Goal: Find specific page/section: Find specific page/section

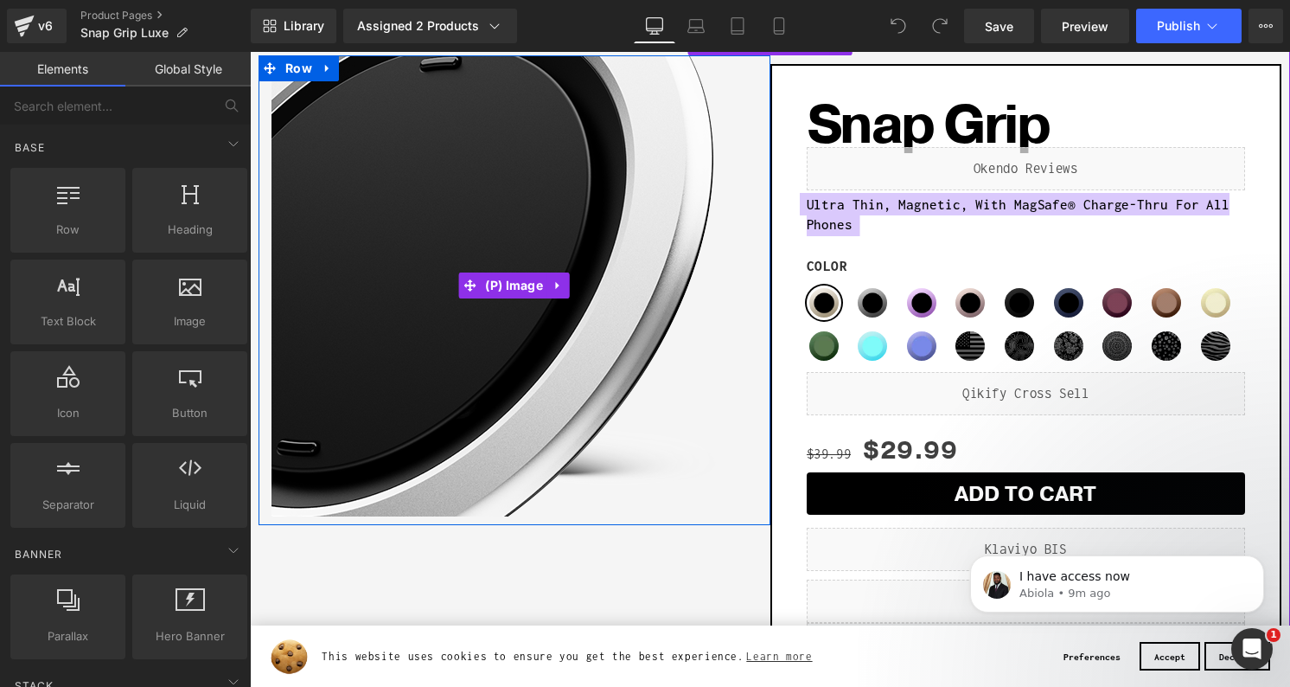
scroll to position [166, 0]
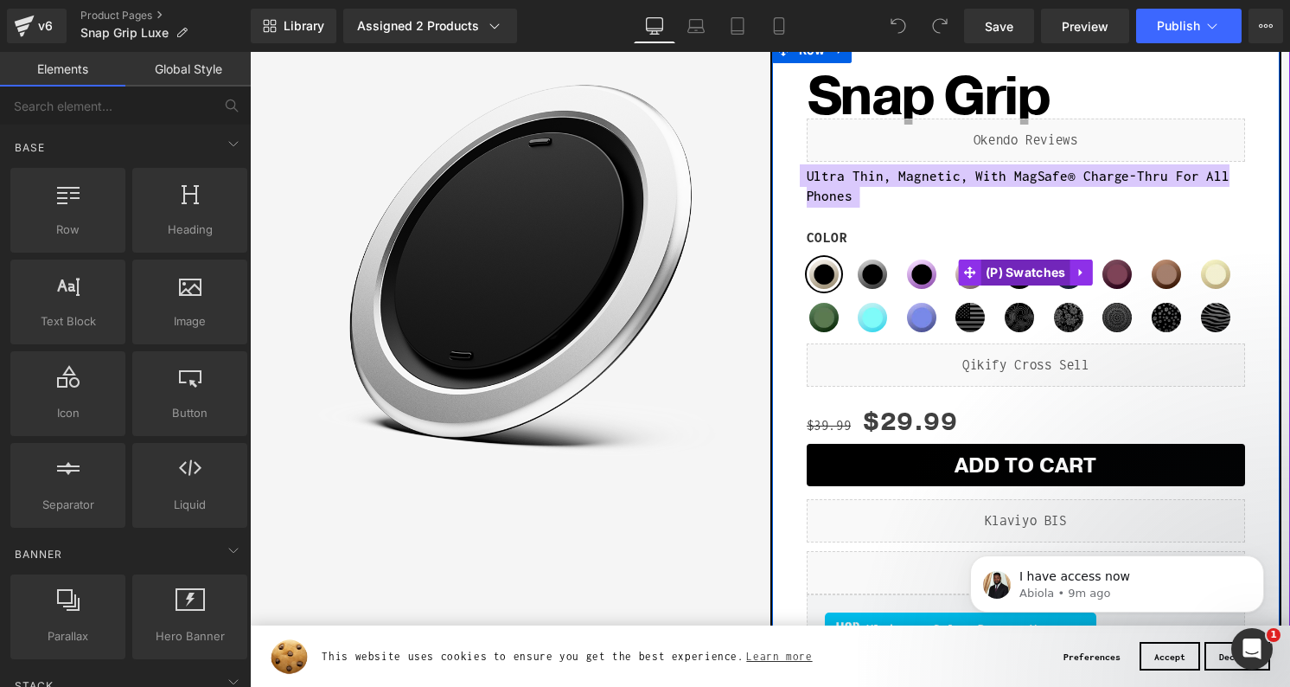
click at [1036, 266] on span "(P) Swatches" at bounding box center [1026, 272] width 89 height 26
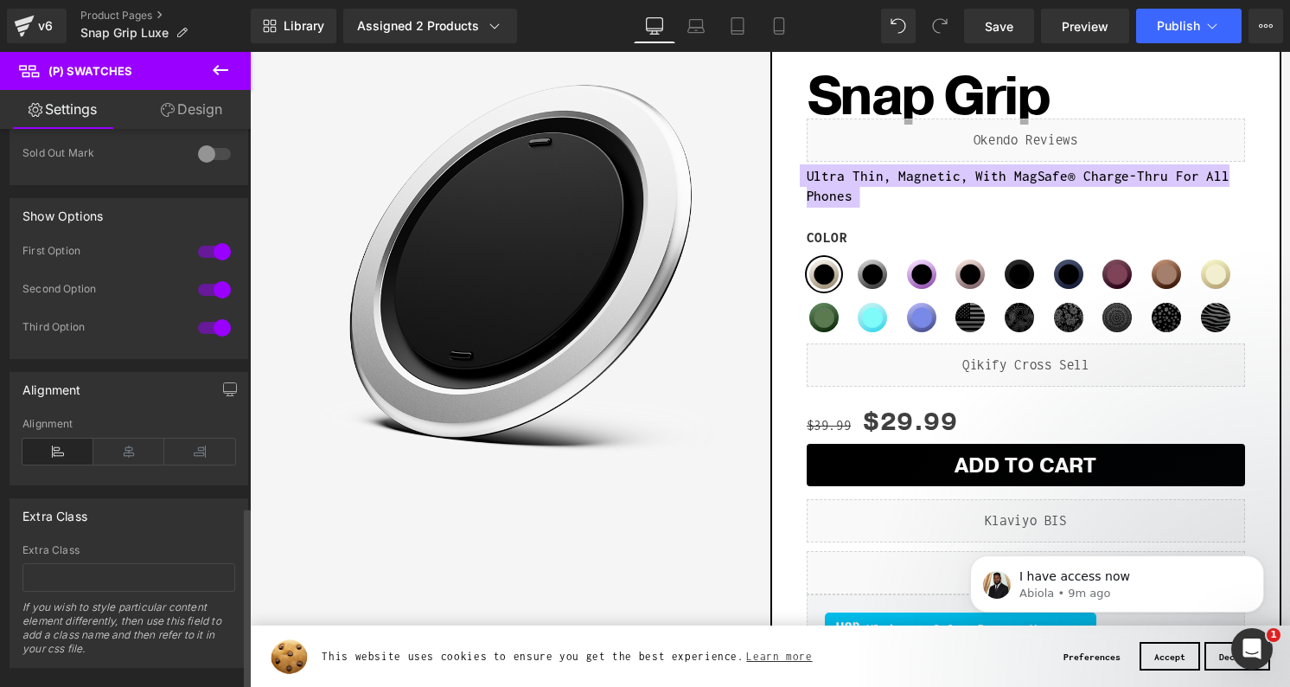
scroll to position [1150, 0]
